Goal: Task Accomplishment & Management: Complete application form

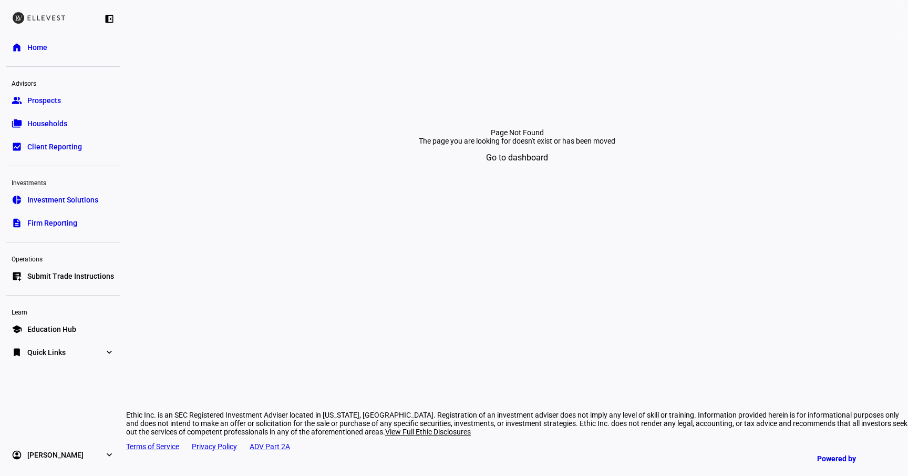
click at [86, 278] on span "Submit Trade Instructions" at bounding box center [70, 276] width 87 height 11
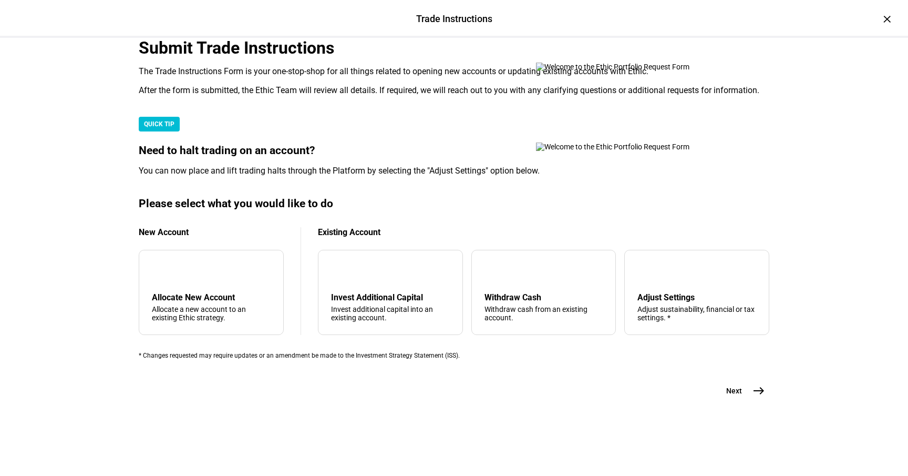
scroll to position [257, 0]
click at [234, 305] on div "Allocate a new account to an existing Ethic strategy." at bounding box center [211, 313] width 119 height 17
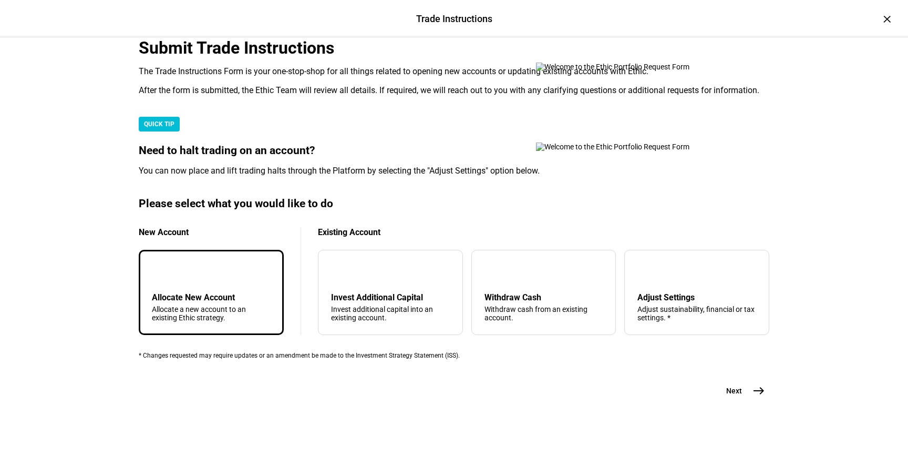
click at [735, 396] on span "Next" at bounding box center [735, 390] width 16 height 11
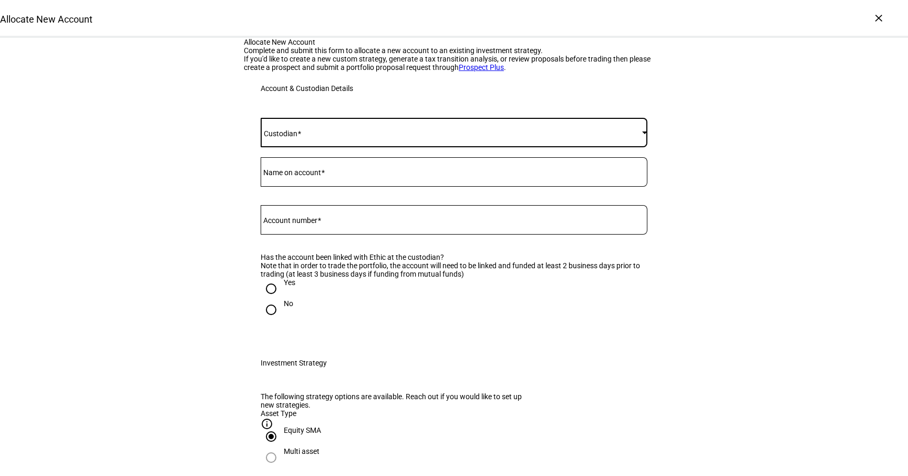
click at [389, 137] on span at bounding box center [452, 132] width 382 height 8
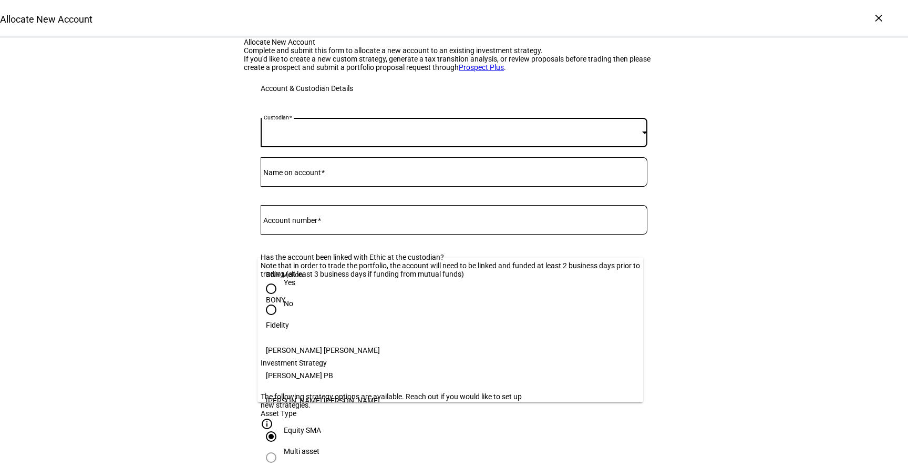
scroll to position [108, 0]
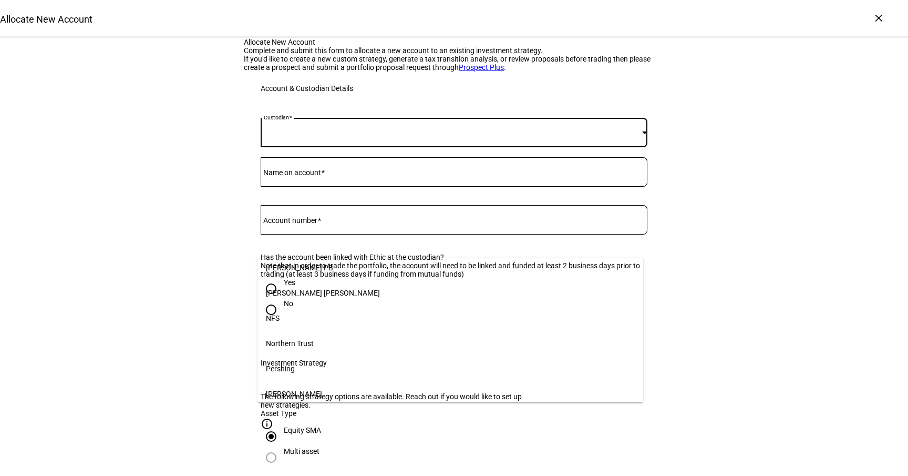
click at [300, 390] on mat-option "[PERSON_NAME]" at bounding box center [451, 393] width 386 height 25
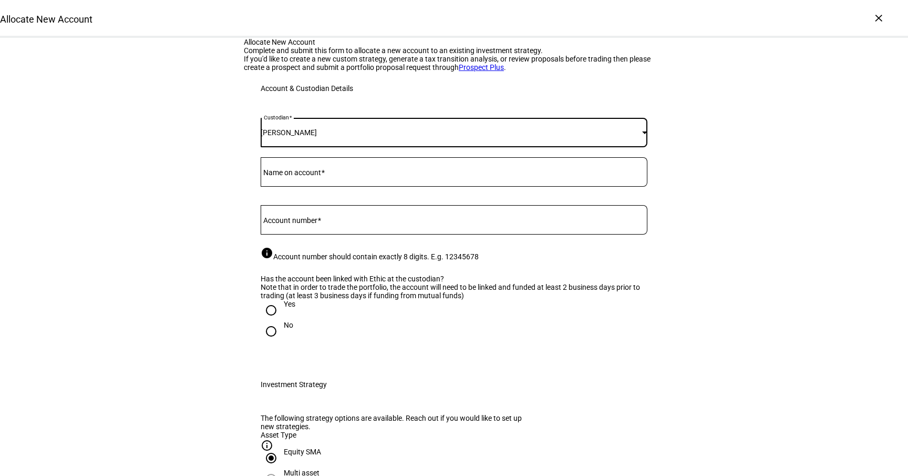
click at [313, 177] on mat-label "Name on account" at bounding box center [292, 172] width 58 height 8
click at [313, 174] on input "Name on account" at bounding box center [454, 170] width 387 height 8
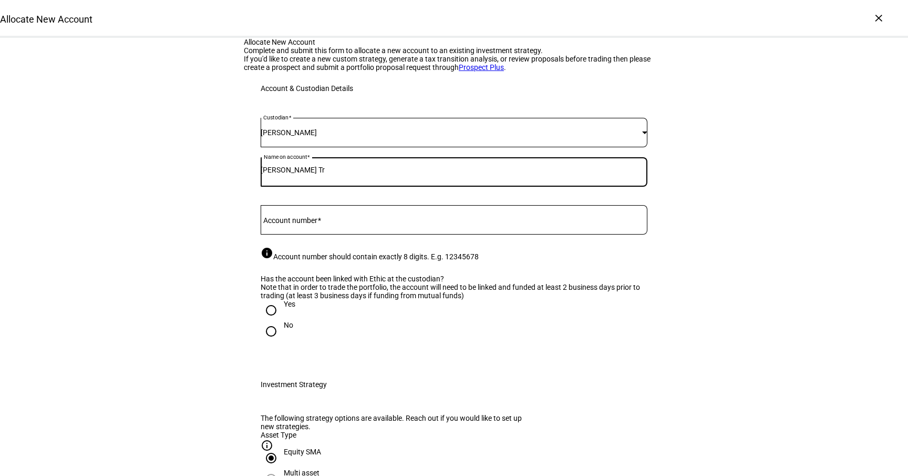
type input "[PERSON_NAME] Tr"
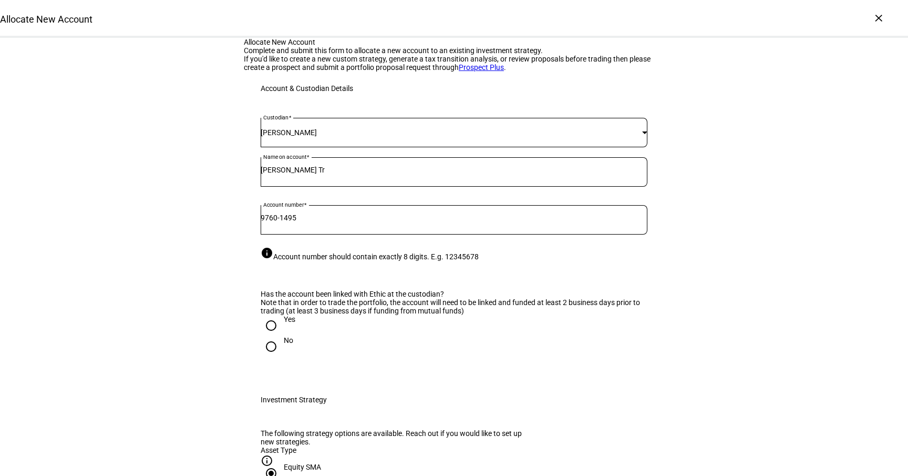
click at [285, 222] on input "9760-1495" at bounding box center [454, 217] width 387 height 8
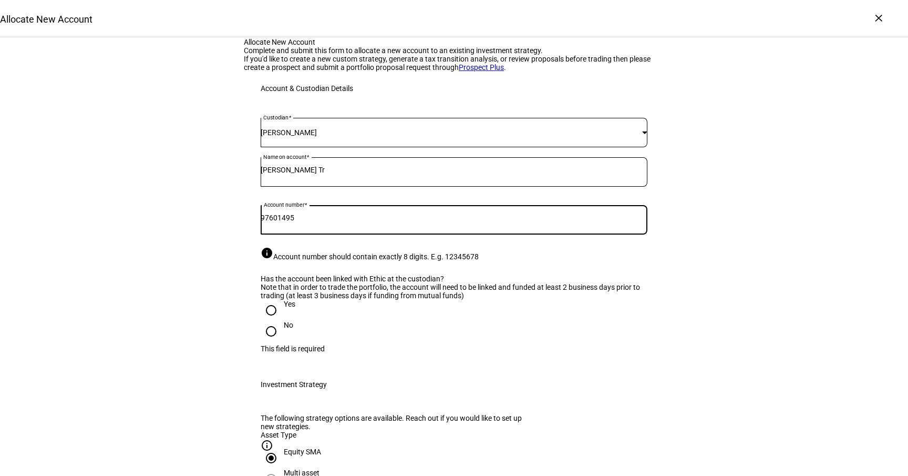
type input "97601495"
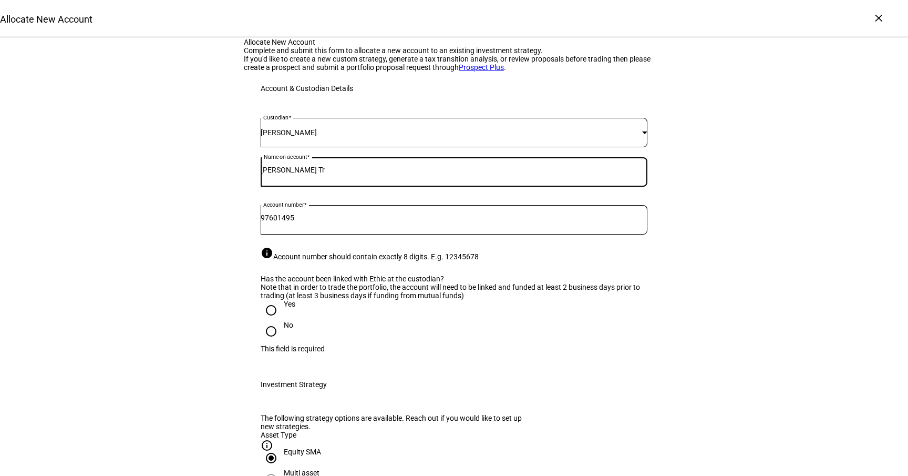
click at [360, 174] on input "[PERSON_NAME] Tr" at bounding box center [454, 170] width 387 height 8
type input "[PERSON_NAME]"
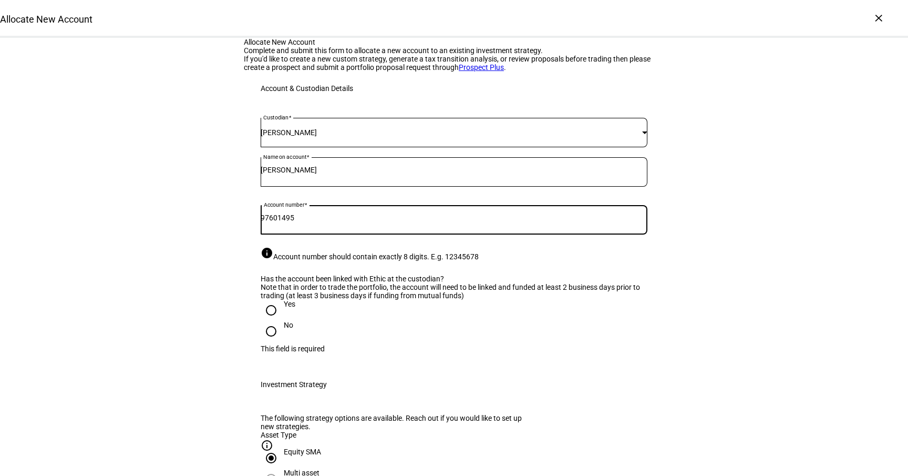
click at [404, 261] on div "info Account number should contain exactly 8 digits. E.g. 12345678" at bounding box center [454, 254] width 387 height 14
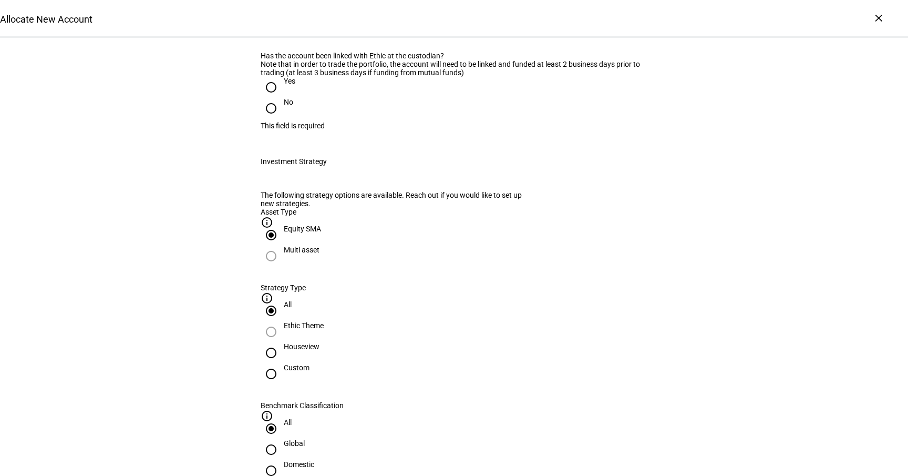
scroll to position [230, 0]
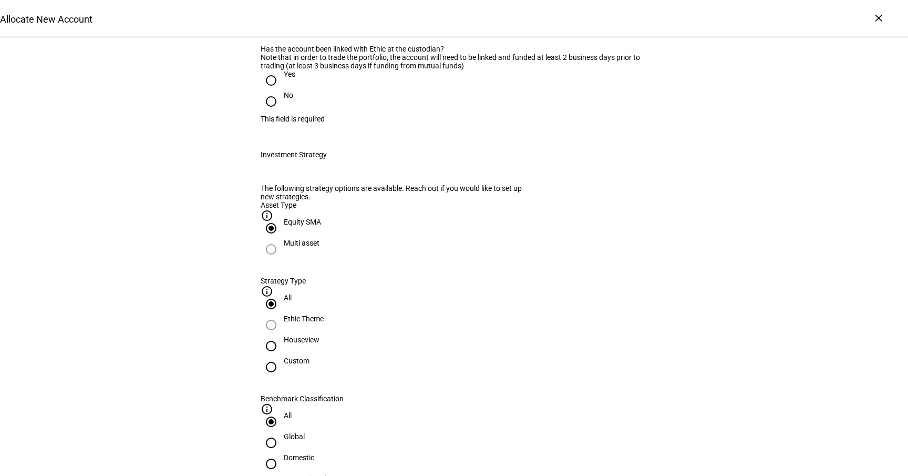
click at [267, 91] on input "Yes" at bounding box center [271, 80] width 21 height 21
radio input "true"
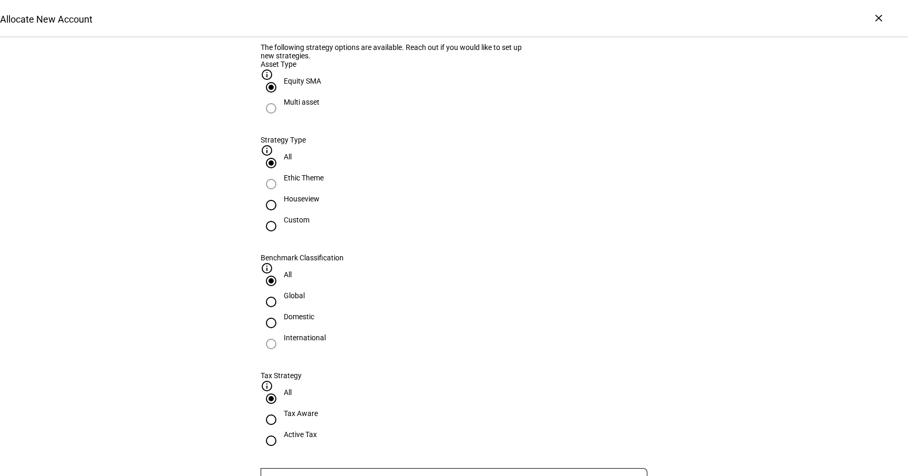
scroll to position [386, 0]
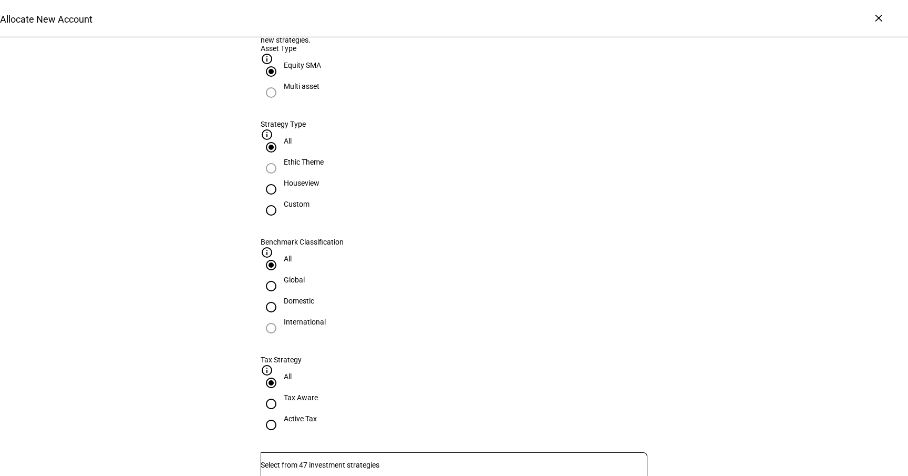
click at [282, 200] on input "Houseview" at bounding box center [271, 189] width 21 height 21
radio input "true"
click at [282, 275] on input "Global" at bounding box center [271, 285] width 21 height 21
radio input "true"
click at [282, 414] on input "Active Tax" at bounding box center [271, 424] width 21 height 21
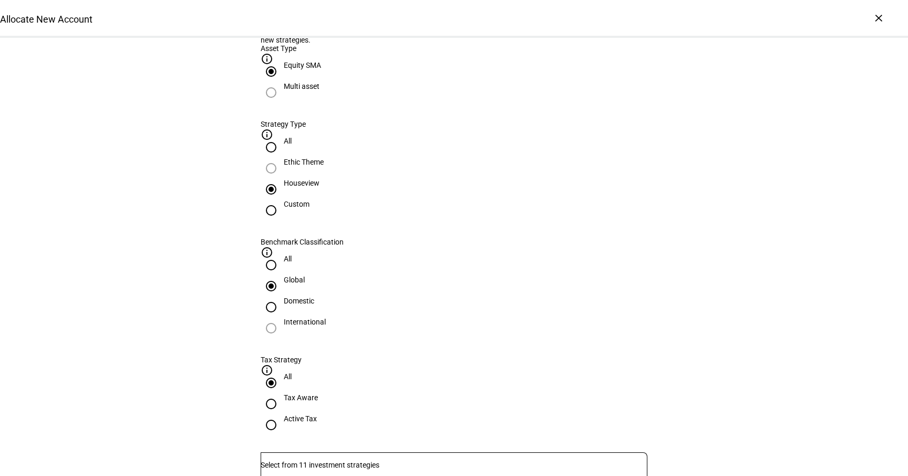
radio input "true"
click at [517, 452] on div at bounding box center [454, 466] width 387 height 29
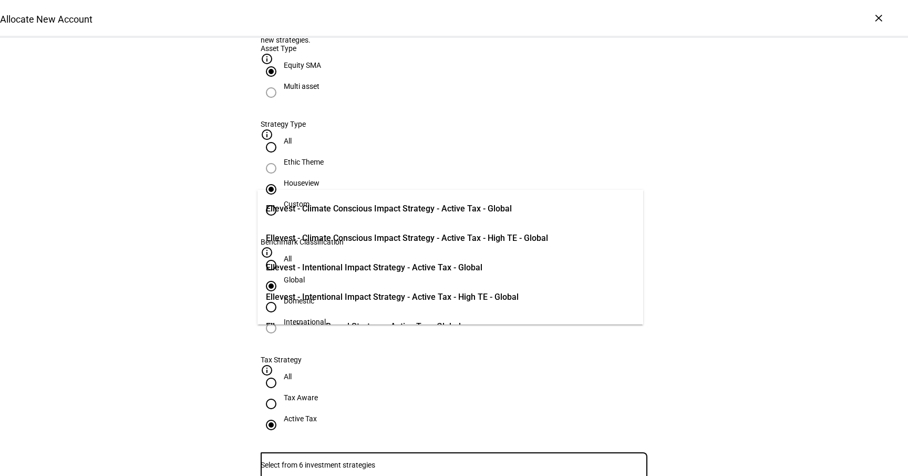
scroll to position [50, 0]
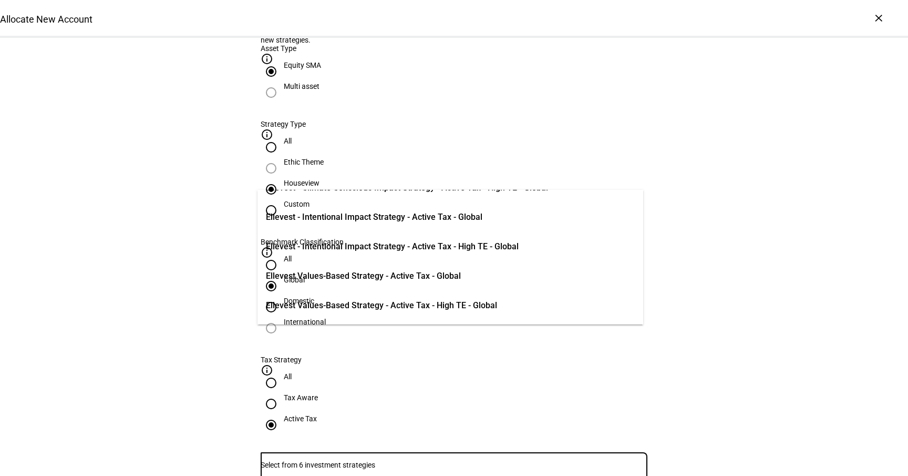
click at [432, 279] on span "Ellevest Values-Based Strategy - Active Tax - Global" at bounding box center [363, 276] width 195 height 13
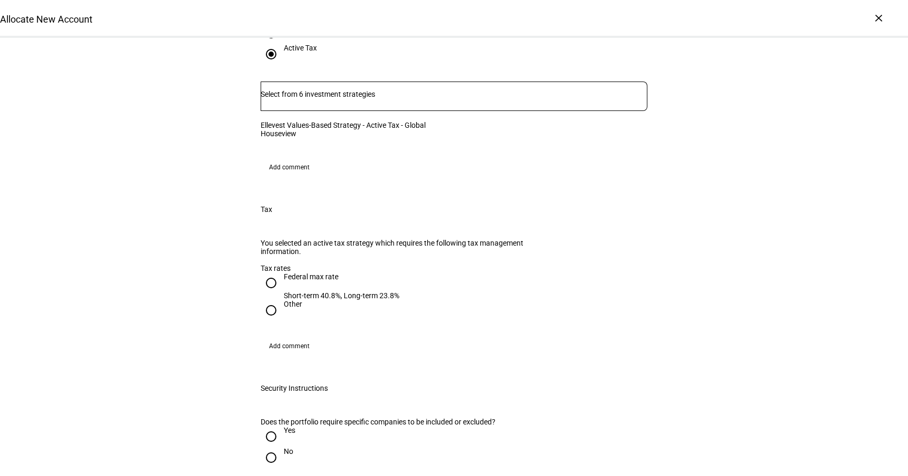
scroll to position [758, 0]
click at [316, 280] on div "Federal max rate" at bounding box center [342, 275] width 116 height 8
click at [282, 280] on input "Federal max rate Short-term 40.8%, Long-term 23.8%" at bounding box center [271, 281] width 21 height 21
radio input "true"
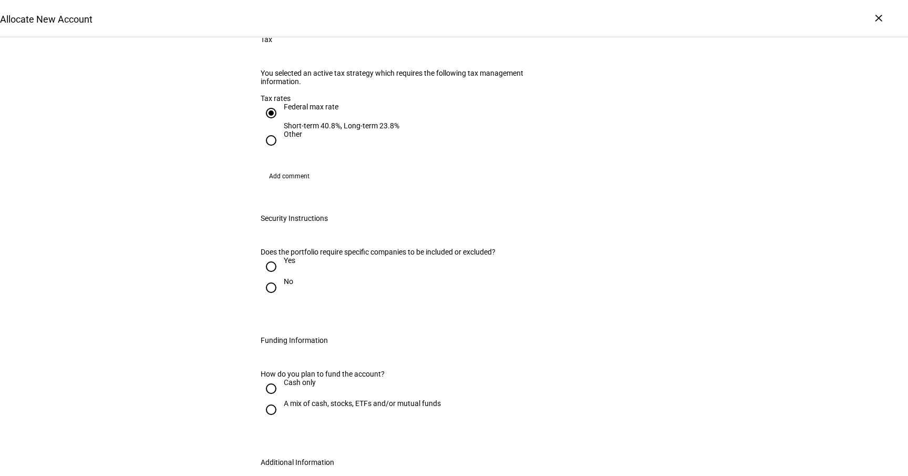
scroll to position [928, 0]
click at [272, 275] on input "Yes" at bounding box center [271, 264] width 21 height 21
radio input "true"
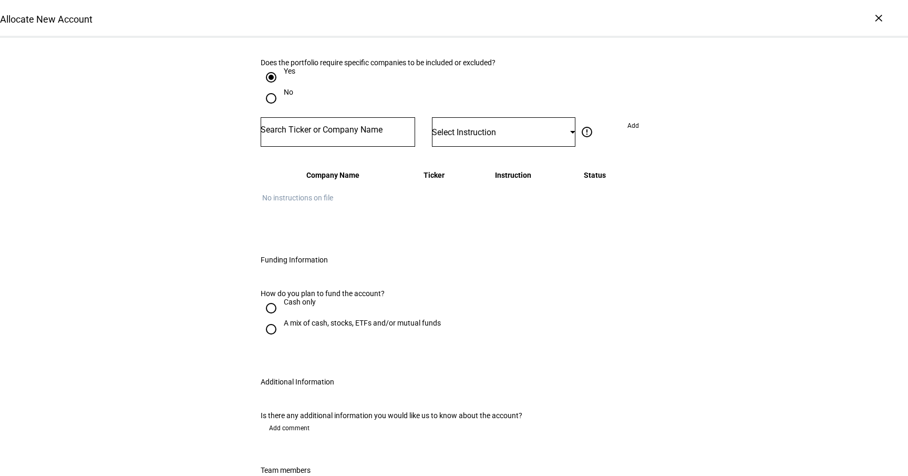
scroll to position [1124, 0]
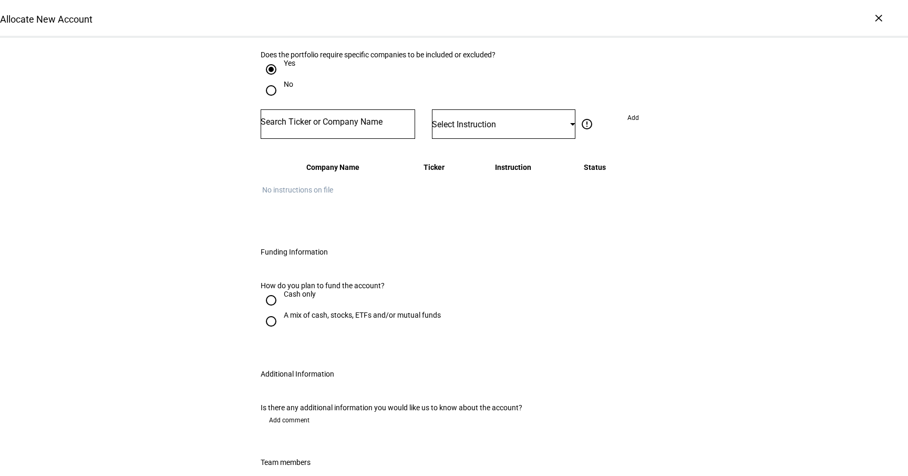
click at [335, 126] on input "Number" at bounding box center [338, 122] width 155 height 8
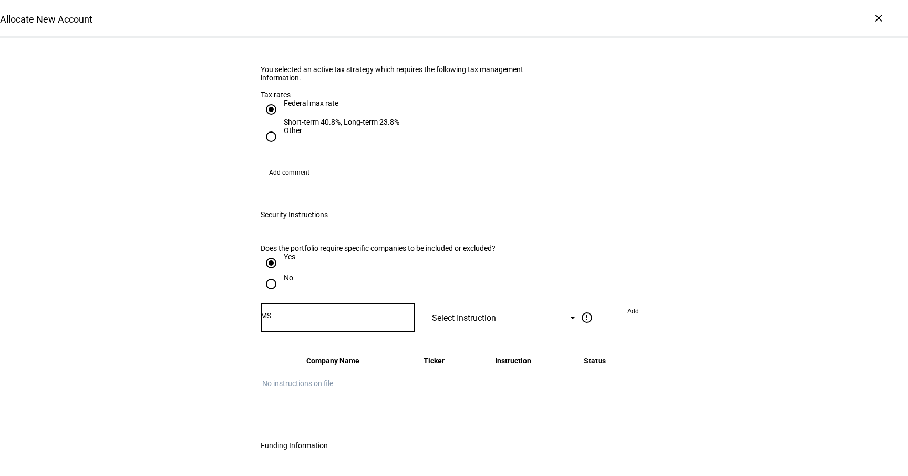
scroll to position [1236, 0]
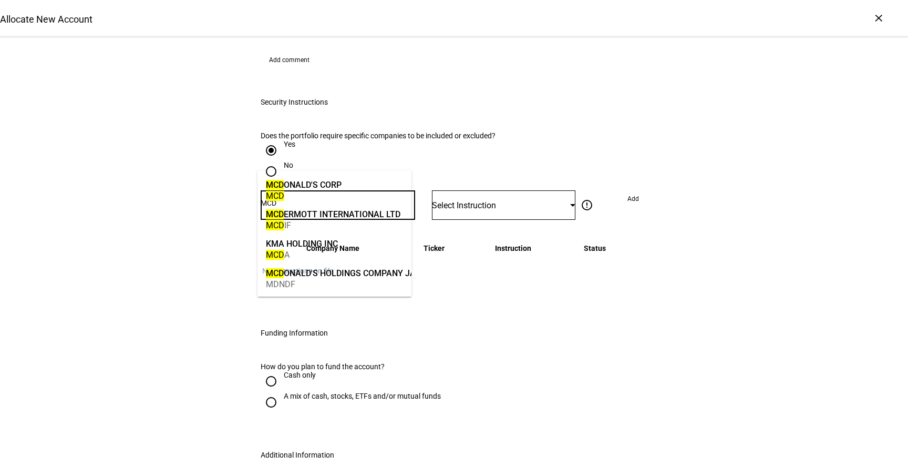
type input "MCD"
click at [360, 189] on mat-option "MCD [PERSON_NAME]'S CORP MCD" at bounding box center [335, 189] width 155 height 29
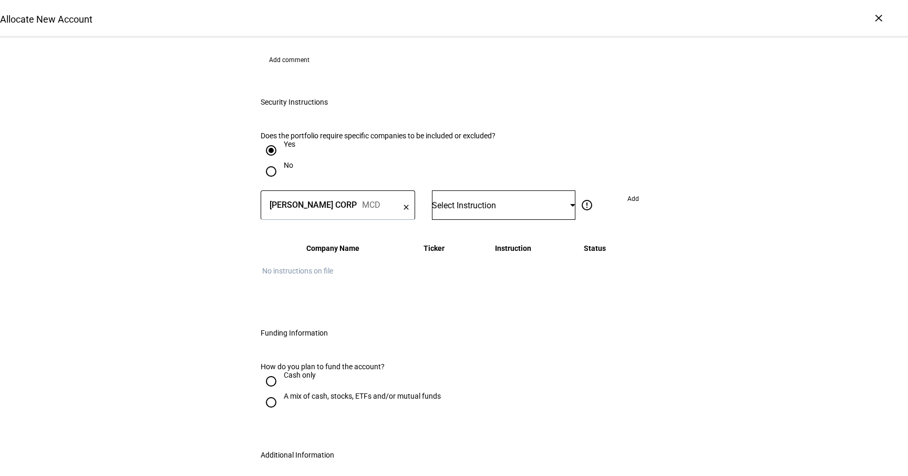
click at [488, 140] on eth-radio-group "Yes No" at bounding box center [454, 165] width 387 height 50
click at [493, 200] on div "Select Instruction" at bounding box center [501, 205] width 138 height 10
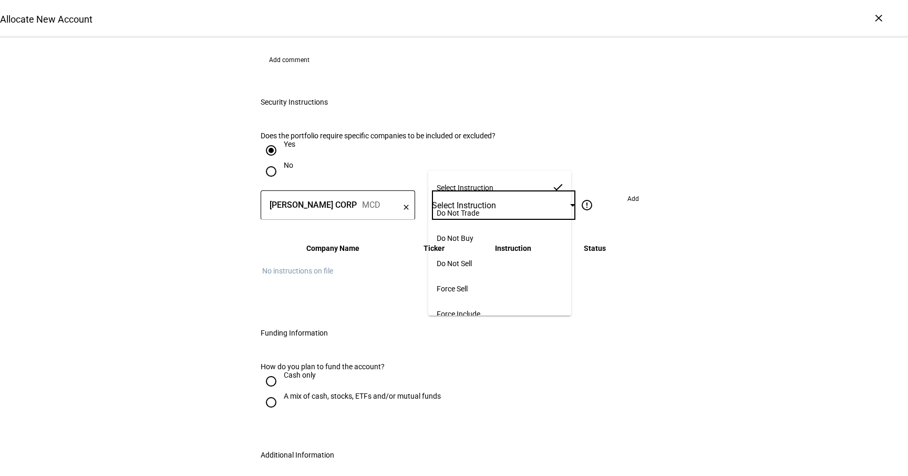
click at [498, 228] on mat-option "Do Not Buy" at bounding box center [499, 238] width 143 height 25
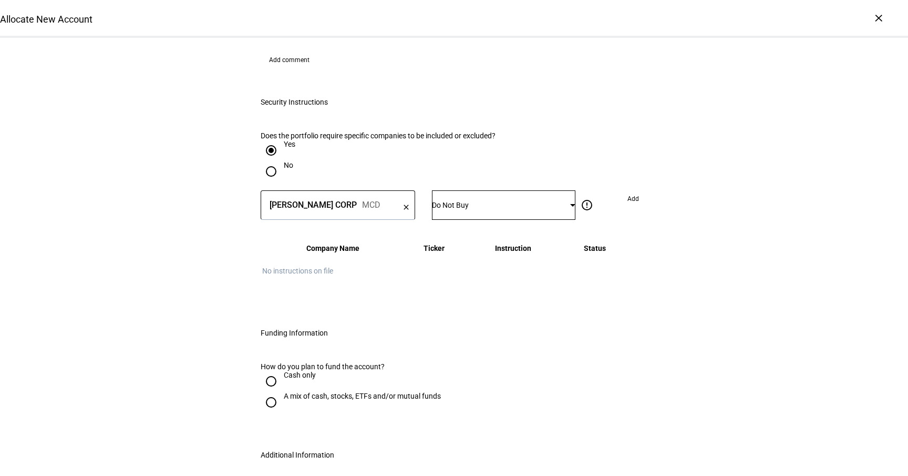
click at [631, 190] on span "Add" at bounding box center [634, 198] width 12 height 17
click at [623, 258] on span at bounding box center [635, 270] width 25 height 25
click at [619, 264] on span "Cancel Add" at bounding box center [614, 266] width 46 height 8
click at [320, 199] on input "Number" at bounding box center [338, 203] width 155 height 8
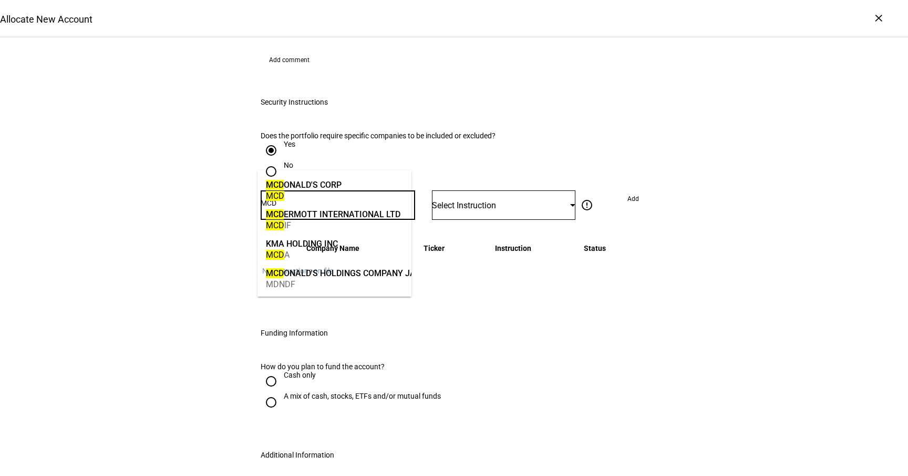
type input "MCD"
click at [331, 185] on div "MCD ONALD'S CORP" at bounding box center [304, 185] width 76 height 12
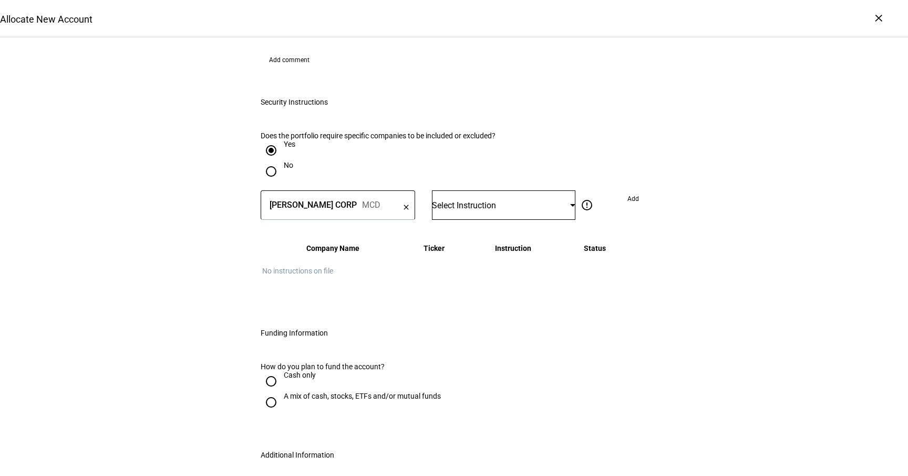
click at [471, 190] on div "Select Instruction" at bounding box center [504, 204] width 144 height 29
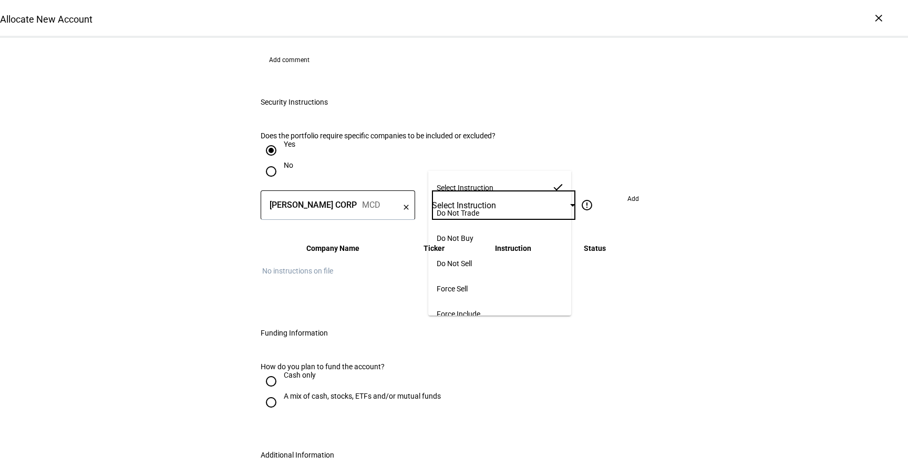
click at [481, 200] on mat-option "Do Not Trade" at bounding box center [499, 212] width 143 height 25
click at [619, 190] on span at bounding box center [633, 198] width 28 height 17
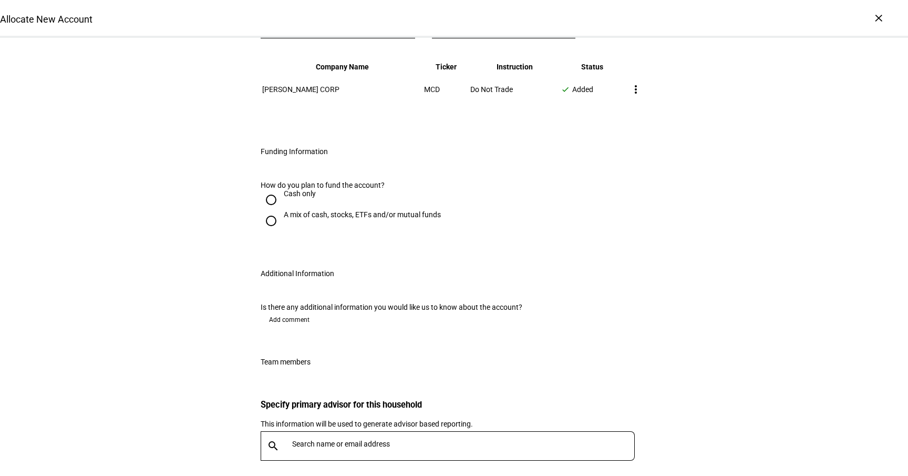
scroll to position [1420, 0]
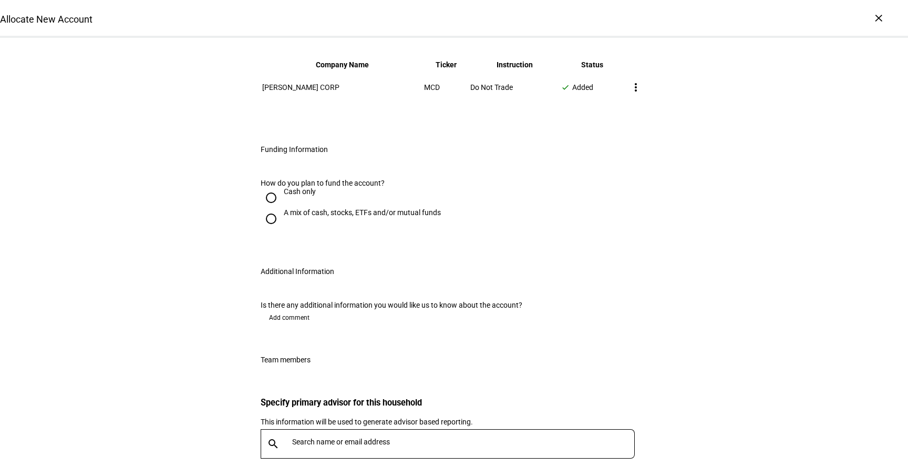
click at [266, 208] on input "A mix of cash, stocks, ETFs and/or mutual funds" at bounding box center [271, 218] width 21 height 21
radio input "true"
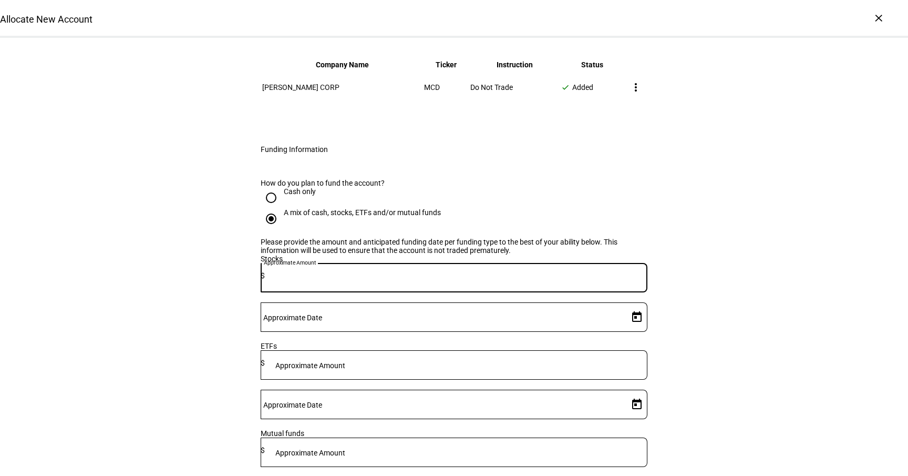
click at [435, 272] on input at bounding box center [456, 275] width 383 height 8
type input "681,000"
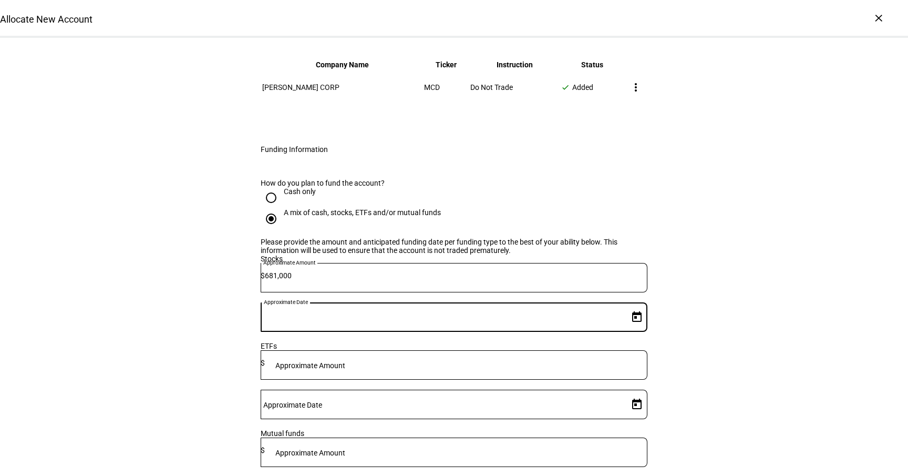
type input "13,000"
click at [322, 313] on mat-label "Approximate Date" at bounding box center [292, 317] width 59 height 8
click at [544, 311] on input "Approximate Date" at bounding box center [443, 315] width 364 height 8
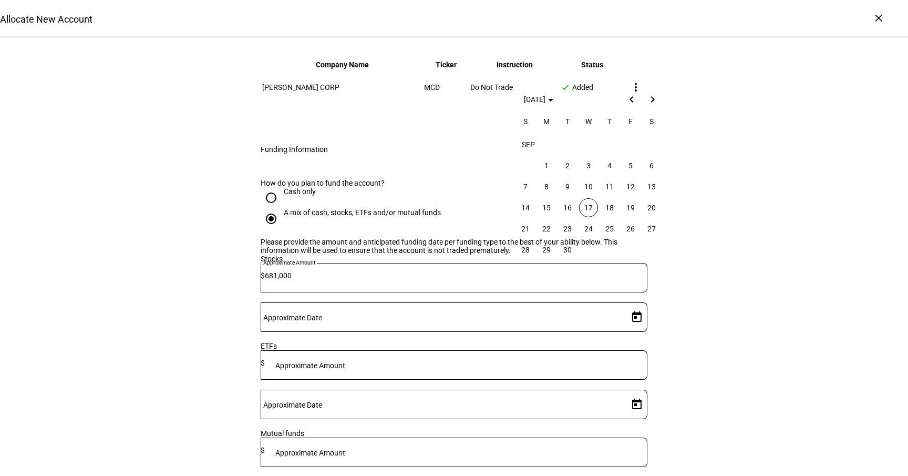
click at [590, 207] on span "17" at bounding box center [588, 207] width 19 height 19
type input "[DATE]"
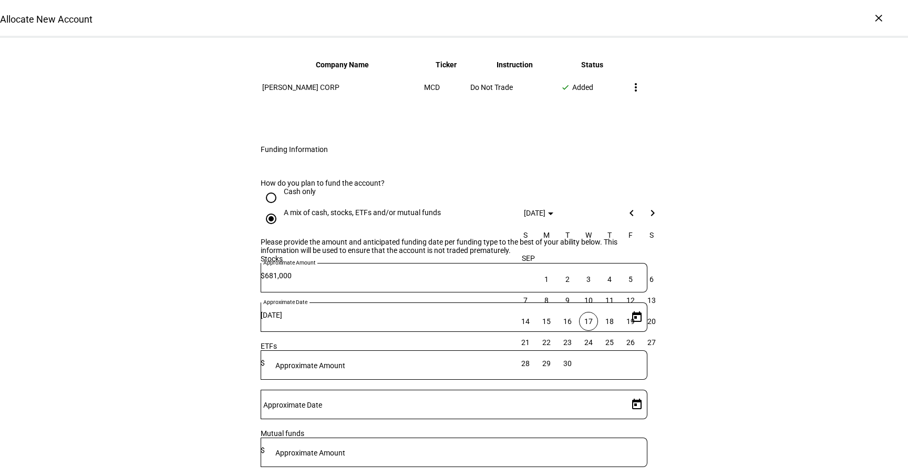
click at [590, 315] on span "17" at bounding box center [588, 321] width 19 height 19
type input "[DATE]"
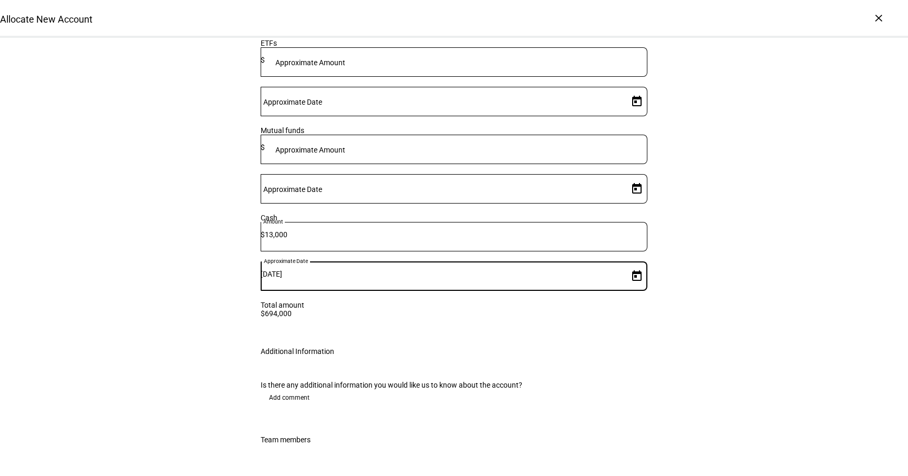
scroll to position [1723, 0]
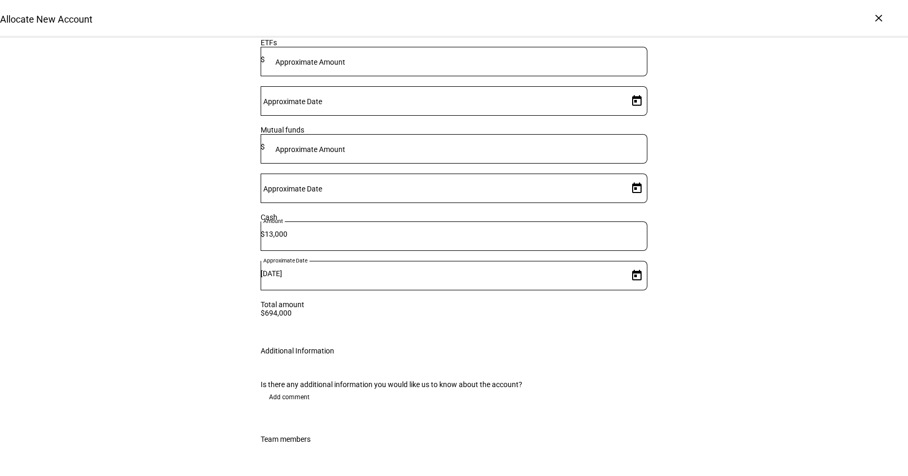
click at [361, 367] on div "Is there any additional information you would like us to know about the account…" at bounding box center [454, 394] width 421 height 55
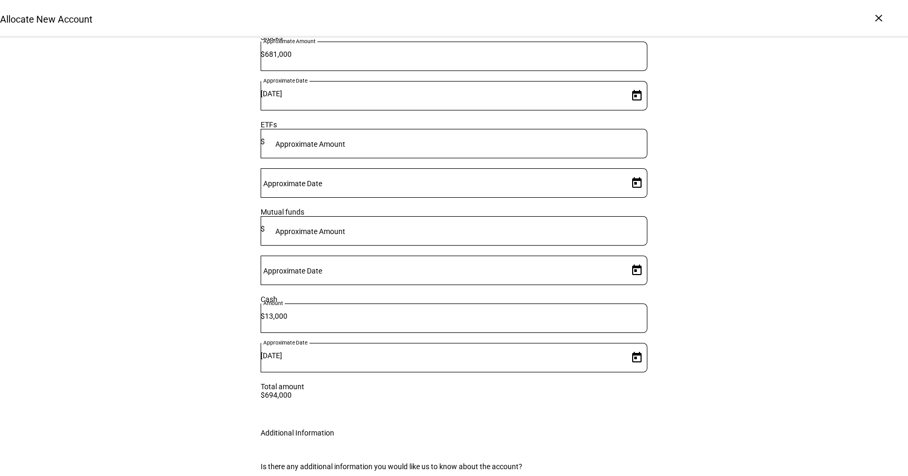
scroll to position [1855, 0]
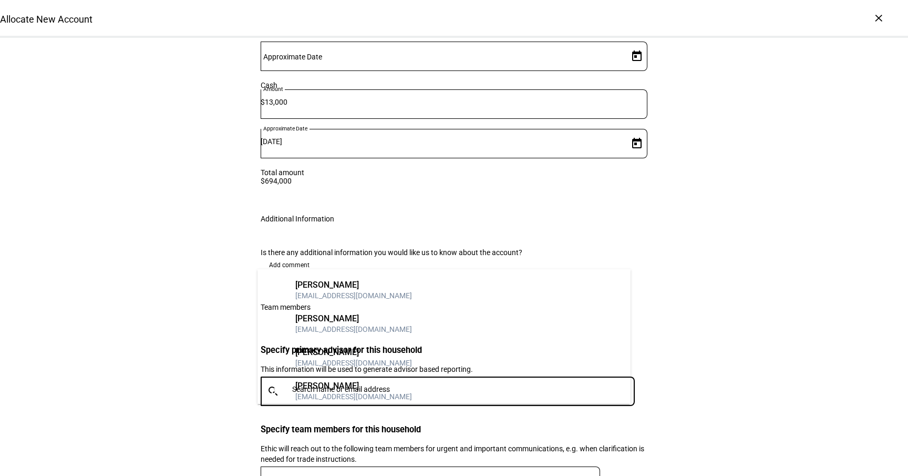
click at [423, 385] on input "text" at bounding box center [465, 389] width 347 height 8
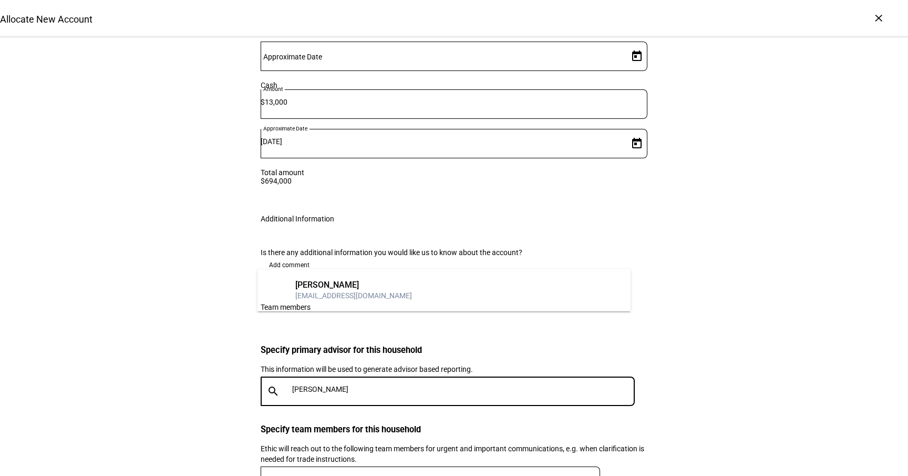
type input "[PERSON_NAME]"
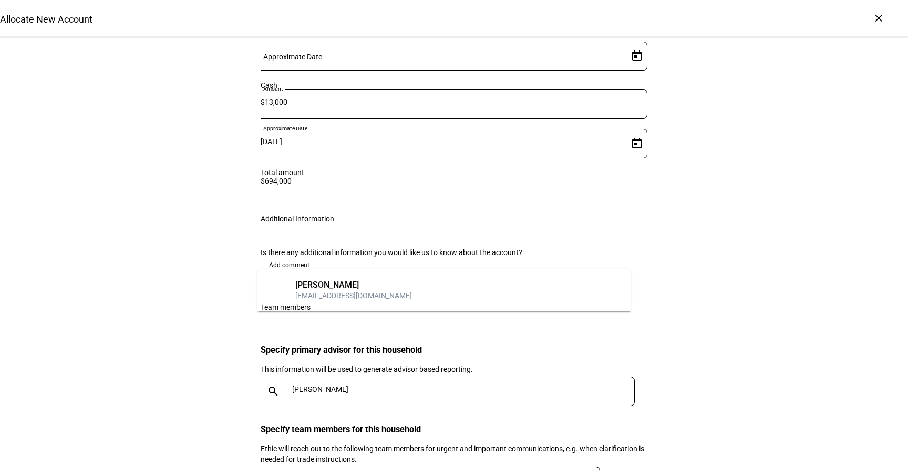
click at [386, 285] on mat-option "EG [PERSON_NAME] [EMAIL_ADDRESS][DOMAIN_NAME]" at bounding box center [444, 290] width 373 height 34
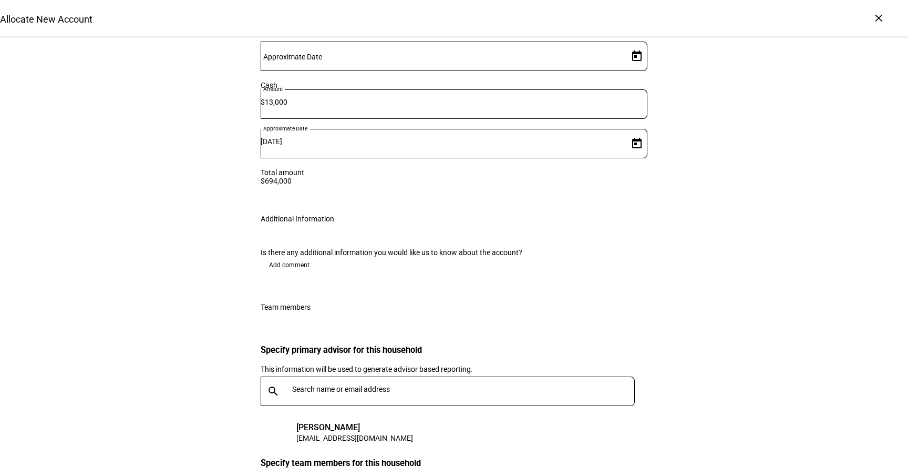
type input "kait"
click at [339, 426] on div "[EMAIL_ADDRESS][DOMAIN_NAME]" at bounding box center [353, 426] width 117 height 11
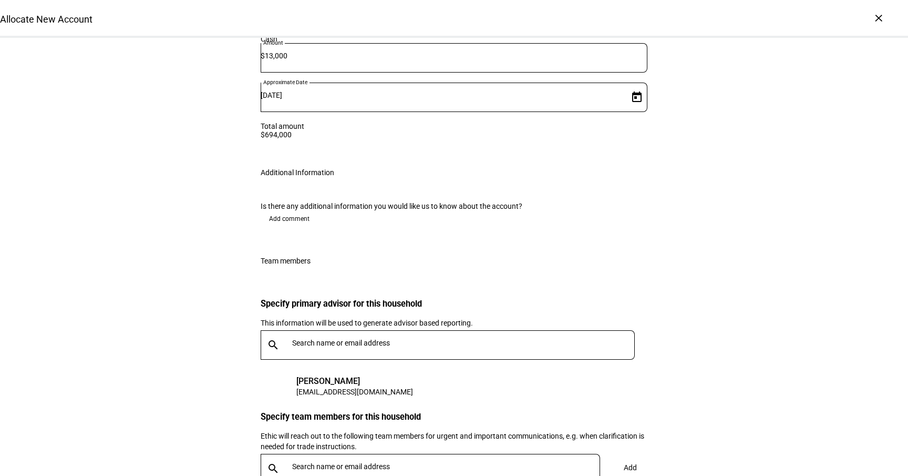
scroll to position [1922, 0]
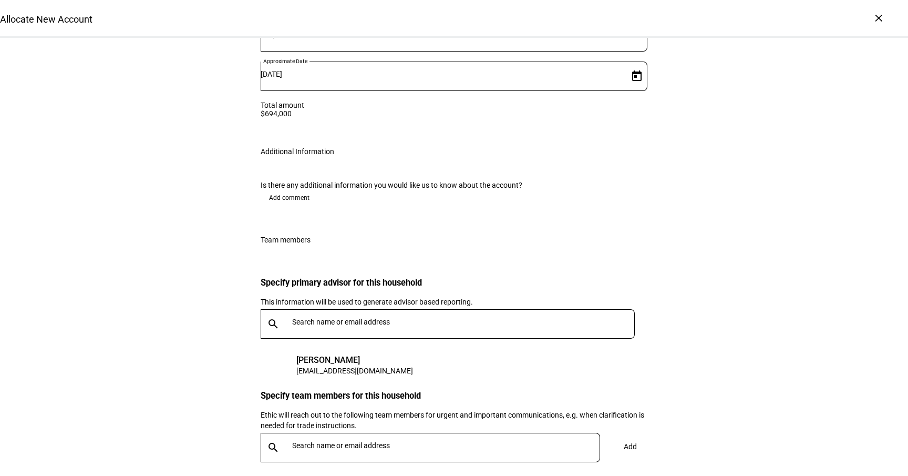
click at [395, 441] on input "text" at bounding box center [448, 445] width 312 height 8
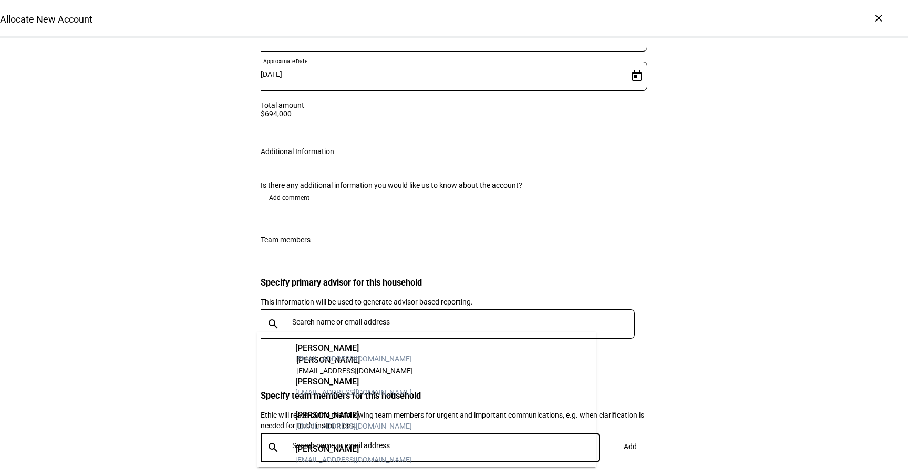
type input "h"
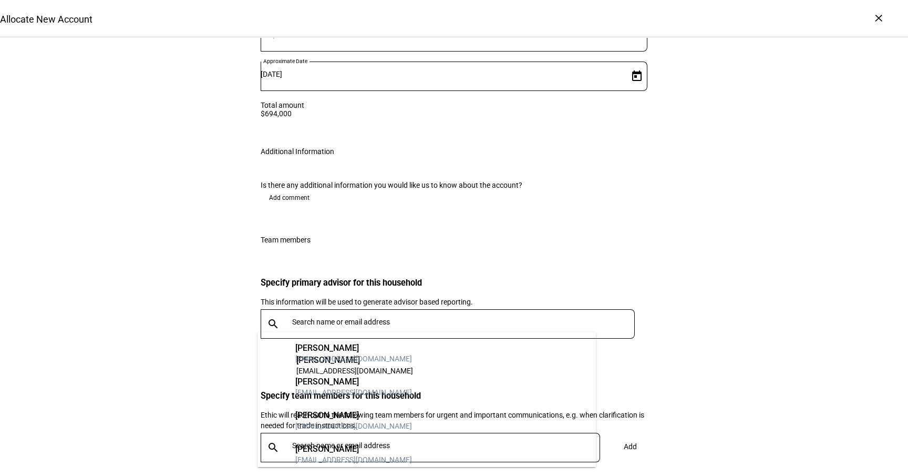
click at [363, 410] on div "Ethic will reach out to the following team members for urgent and important com…" at bounding box center [454, 420] width 387 height 21
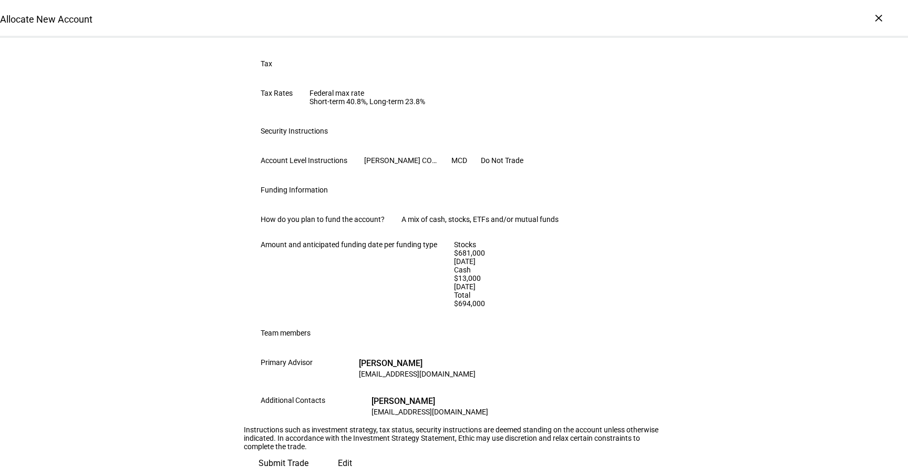
scroll to position [622, 0]
click at [338, 451] on span "Edit" at bounding box center [345, 463] width 14 height 25
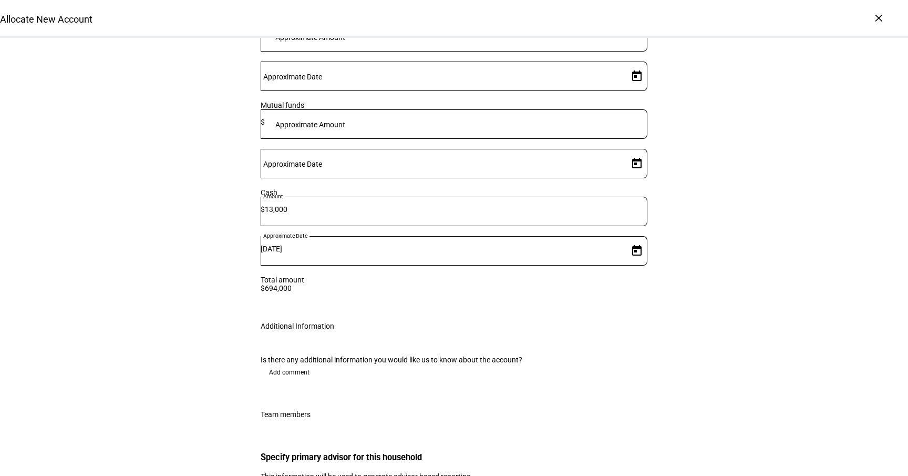
scroll to position [1752, 0]
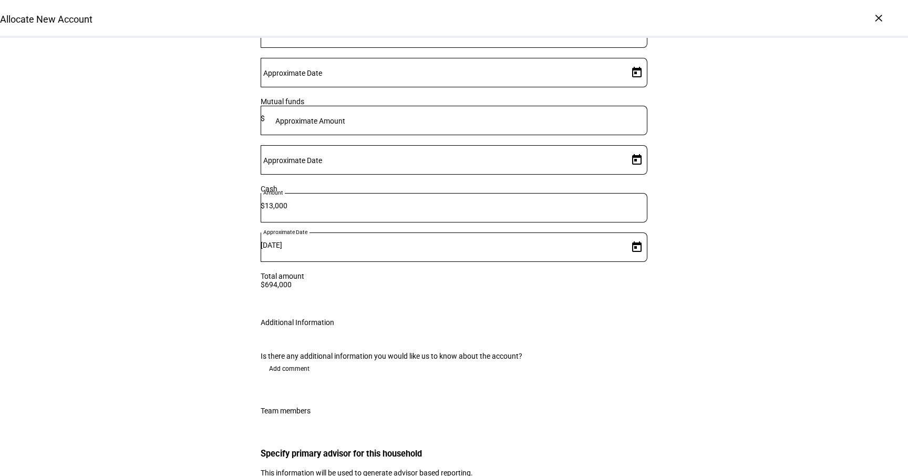
click at [289, 360] on span "Add comment" at bounding box center [289, 368] width 40 height 17
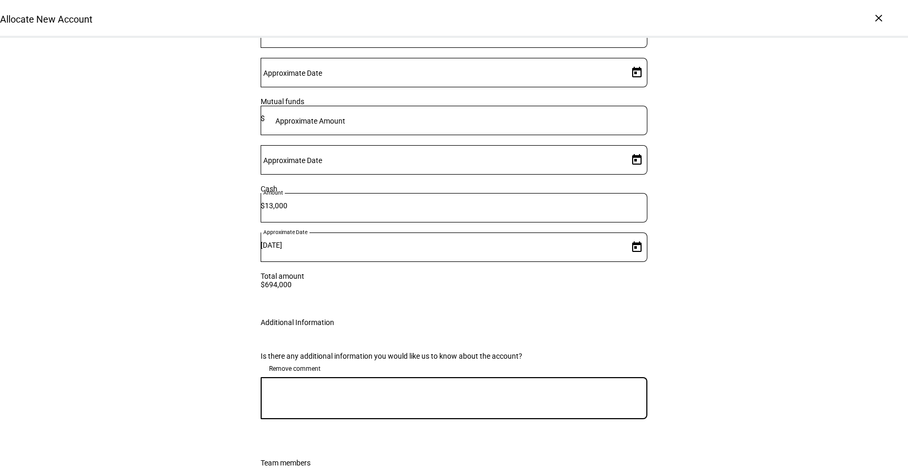
click at [337, 385] on textarea at bounding box center [454, 397] width 387 height 25
click at [302, 385] on textarea "Please also" at bounding box center [454, 397] width 387 height 25
click at [295, 385] on textarea "Please also" at bounding box center [454, 397] width 387 height 25
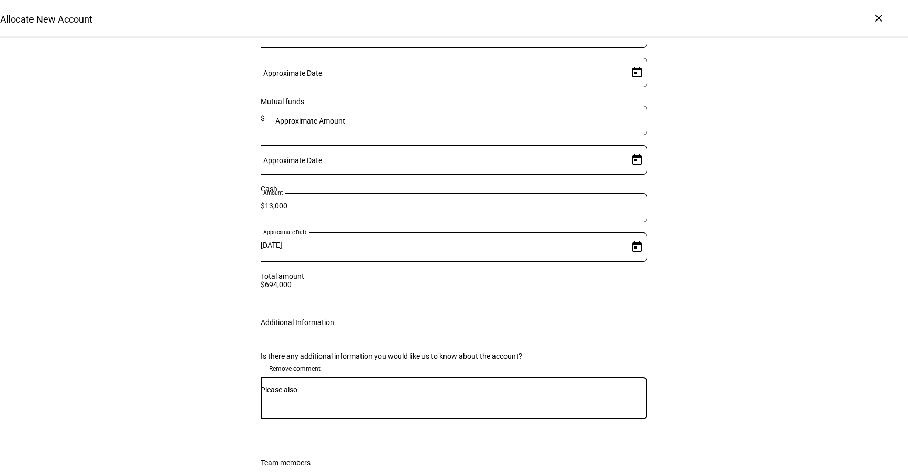
click at [362, 385] on textarea "Please also" at bounding box center [454, 397] width 387 height 25
type textarea "W"
click at [393, 385] on textarea "Please run scenarios to raise 150k or 75k cash." at bounding box center [454, 397] width 387 height 25
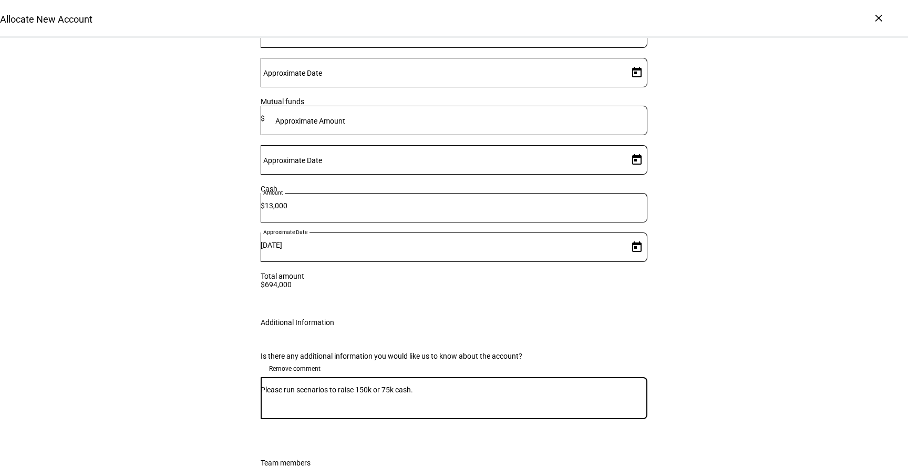
click at [393, 385] on textarea "Please run scenarios to raise 150k or 75k cash." at bounding box center [454, 397] width 387 height 25
click at [448, 385] on textarea "Please run scenarios to raise 150k or 75k cash." at bounding box center [454, 397] width 387 height 25
drag, startPoint x: 445, startPoint y: 246, endPoint x: 241, endPoint y: 233, distance: 204.4
click at [244, 339] on div "Is there any additional information you would like us to know about the account…" at bounding box center [454, 392] width 421 height 107
type textarea "W"
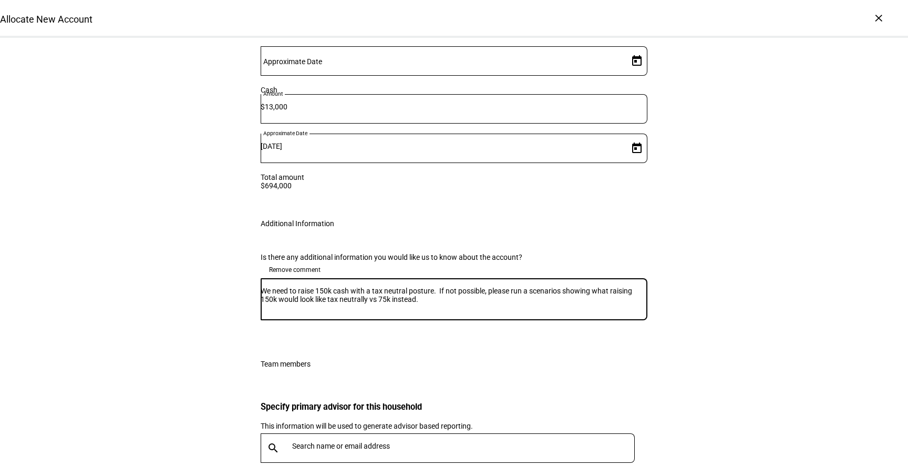
scroll to position [1863, 0]
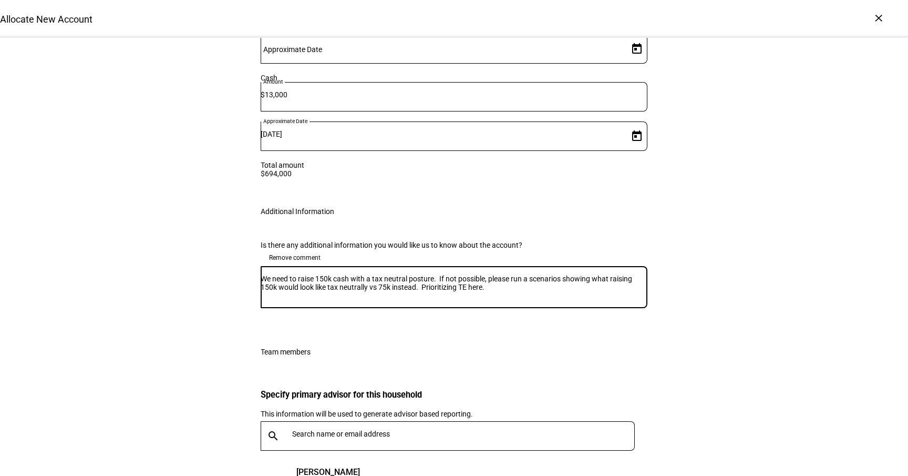
click at [541, 274] on textarea "We need to raise 150k cash with a tax neutral posture. If not possible, please …" at bounding box center [454, 286] width 387 height 25
drag, startPoint x: 541, startPoint y: 128, endPoint x: 578, endPoint y: 152, distance: 44.2
click at [578, 266] on div "We need to raise 150k cash with a tax neutral posture. If not possible, please …" at bounding box center [454, 287] width 387 height 42
click at [574, 274] on textarea "We need to raise 150k cash with a tax neutral posture. If not possible, please …" at bounding box center [454, 286] width 387 height 25
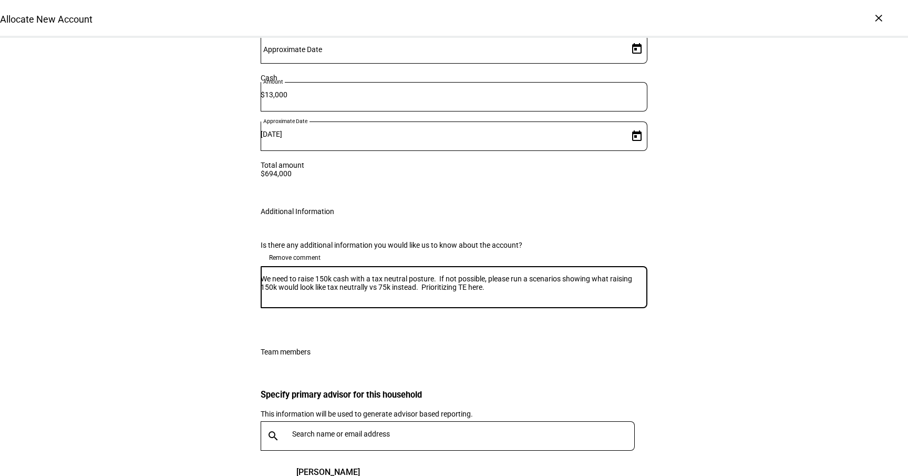
click at [347, 274] on textarea "We need to raise 150k cash with a tax neutral posture. If not possible, please …" at bounding box center [454, 286] width 387 height 25
drag, startPoint x: 347, startPoint y: 130, endPoint x: 484, endPoint y: 157, distance: 138.7
click at [484, 266] on mat-form-field "We need to raise 150k cash with a tax neutral posture. If not possible, please …" at bounding box center [454, 292] width 387 height 52
click at [484, 308] on div at bounding box center [454, 313] width 387 height 10
click at [477, 274] on textarea "We need to raise 150k cash with a tax neutral posture. If not possible, please …" at bounding box center [454, 286] width 387 height 25
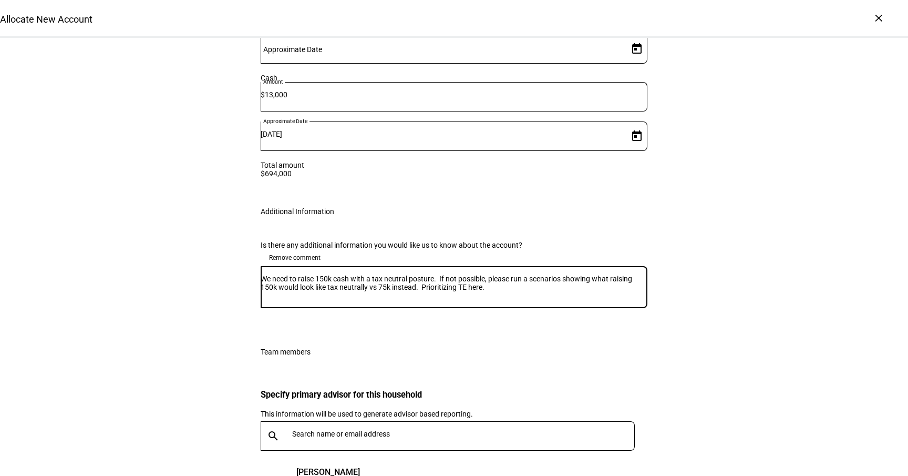
drag, startPoint x: 477, startPoint y: 128, endPoint x: 559, endPoint y: 147, distance: 84.7
click at [559, 274] on textarea "We need to raise 150k cash with a tax neutral posture. If not possible, please …" at bounding box center [454, 286] width 387 height 25
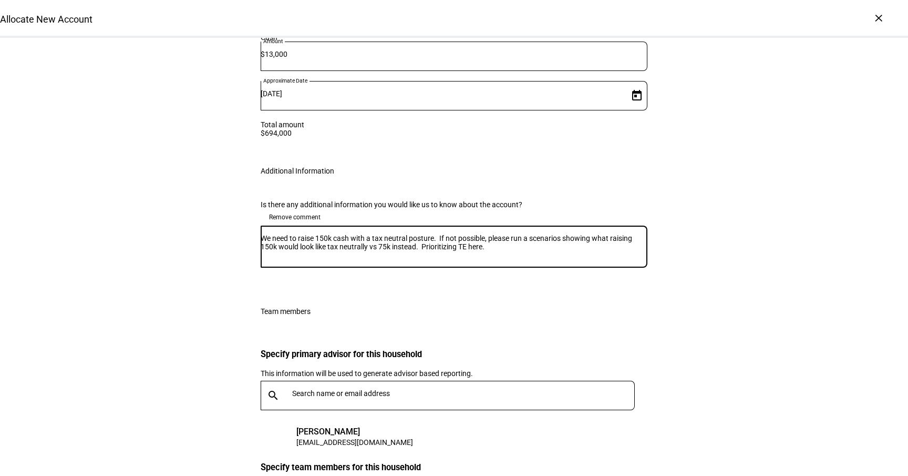
scroll to position [1904, 0]
click at [453, 233] on textarea "We need to raise 150k cash with a tax neutral posture. If not possible, please …" at bounding box center [454, 245] width 387 height 25
drag, startPoint x: 453, startPoint y: 91, endPoint x: 534, endPoint y: 106, distance: 82.3
click at [534, 233] on textarea "We need to raise 150k cash with a tax neutral posture. If not possible, please …" at bounding box center [454, 245] width 387 height 25
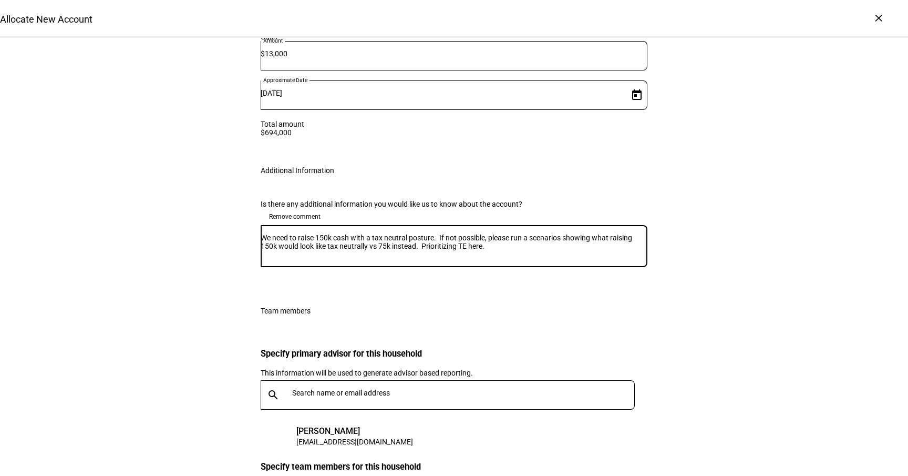
click at [387, 233] on textarea "We need to raise 150k cash with a tax neutral posture. If not possible, please …" at bounding box center [454, 245] width 387 height 25
drag, startPoint x: 387, startPoint y: 103, endPoint x: 365, endPoint y: 103, distance: 22.1
click at [365, 233] on textarea "We need to raise 150k cash with a tax neutral posture. If not possible, please …" at bounding box center [454, 245] width 387 height 25
click at [425, 233] on textarea "We need to raise 150k cash with a tax neutral posture. If not possible, please …" at bounding box center [454, 245] width 387 height 25
drag, startPoint x: 425, startPoint y: 99, endPoint x: 499, endPoint y: 103, distance: 74.7
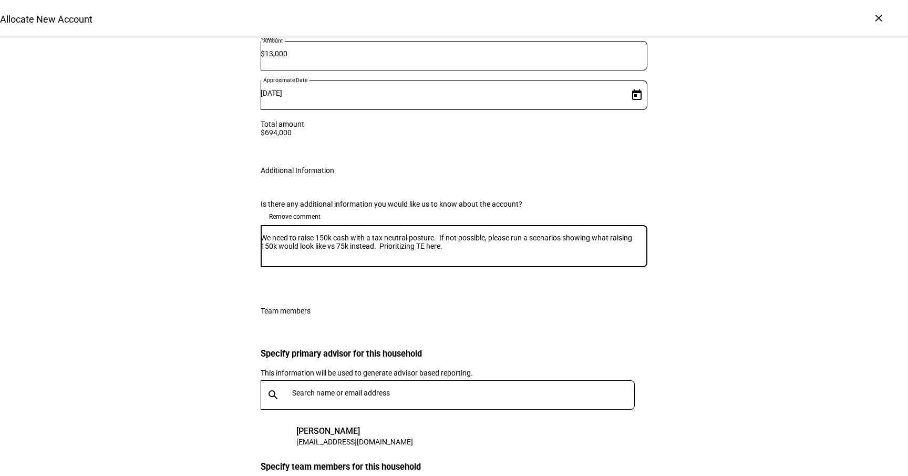
click at [499, 233] on textarea "We need to raise 150k cash with a tax neutral posture. If not possible, please …" at bounding box center [454, 245] width 387 height 25
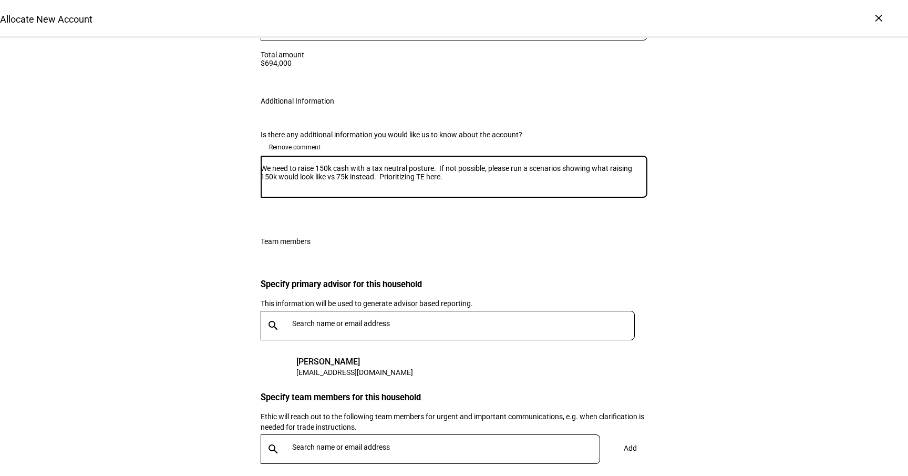
type textarea "We need to raise 150k cash with a tax neutral posture. If not possible, please …"
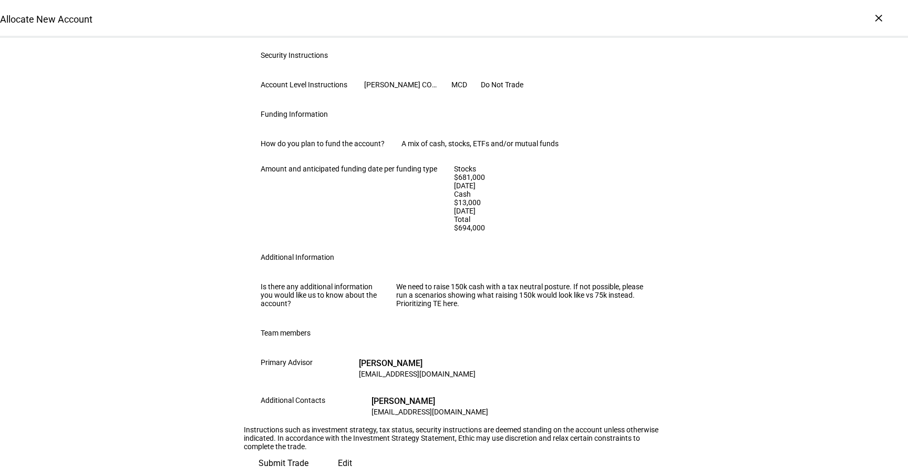
scroll to position [733, 0]
click at [309, 451] on span "Submit Trade" at bounding box center [284, 463] width 50 height 25
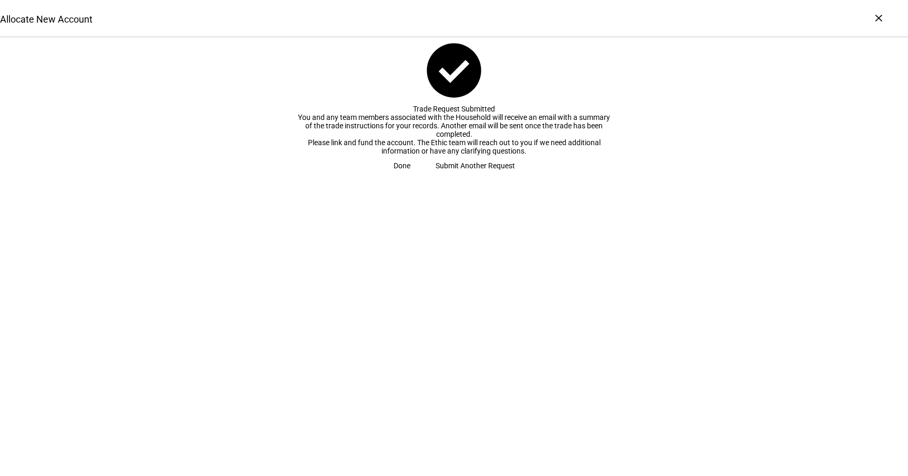
click at [423, 176] on span at bounding box center [402, 165] width 42 height 21
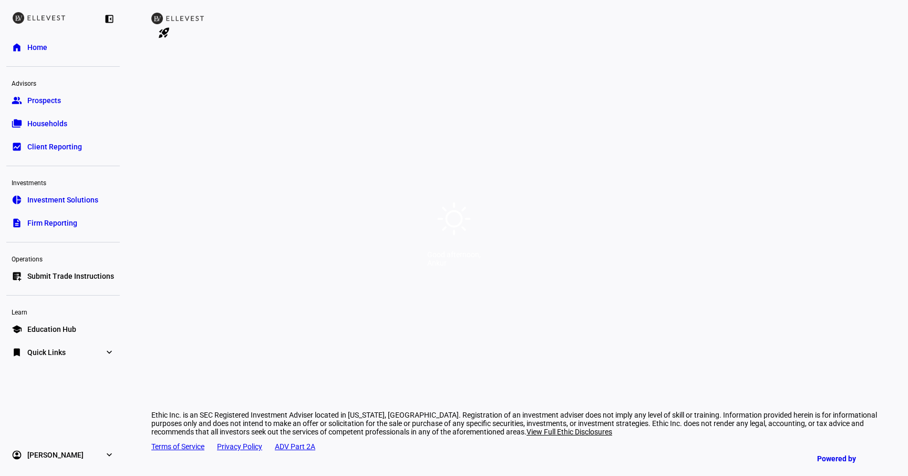
click at [452, 275] on div "Good afternoon, [GEOGRAPHIC_DATA]" at bounding box center [454, 263] width 54 height 26
